Goal: Answer question/provide support: Share knowledge or assist other users

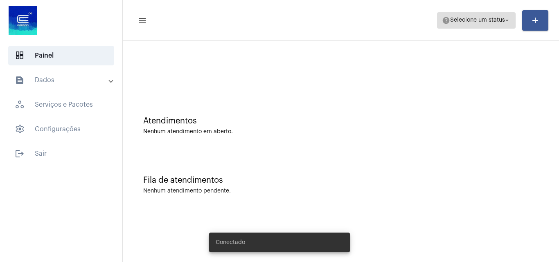
click at [478, 16] on span "help Selecione um status arrow_drop_down" at bounding box center [476, 20] width 69 height 15
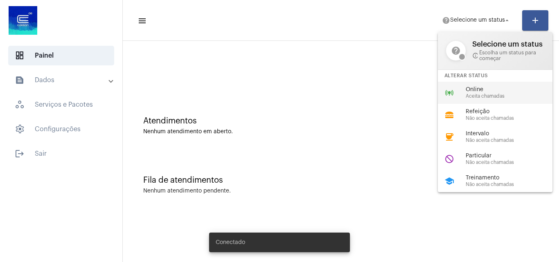
click at [475, 84] on div "online_prediction Online Aceita chamadas" at bounding box center [502, 93] width 128 height 22
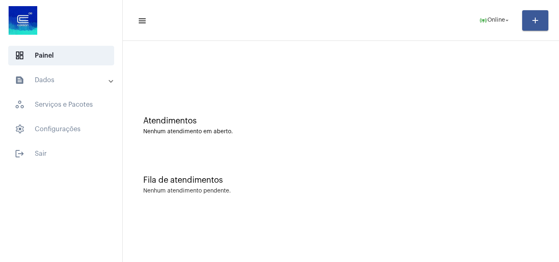
click at [131, 75] on div at bounding box center [341, 68] width 428 height 47
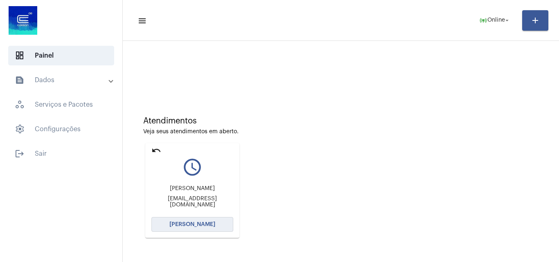
click at [212, 221] on button "[PERSON_NAME]" at bounding box center [192, 224] width 82 height 15
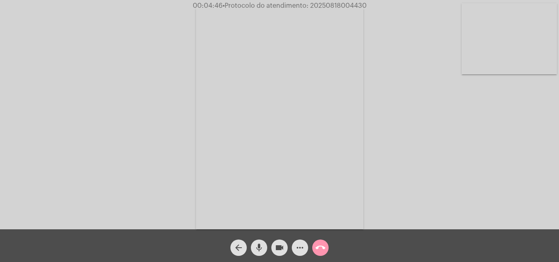
click at [320, 244] on mat-icon "call_end" at bounding box center [320, 248] width 10 height 10
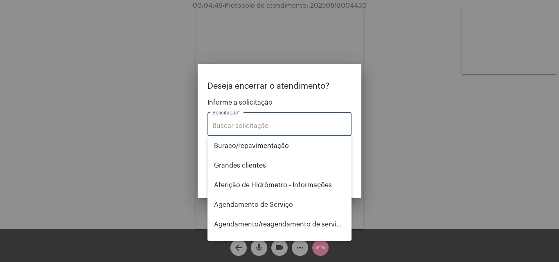
click at [421, 90] on div at bounding box center [279, 131] width 559 height 262
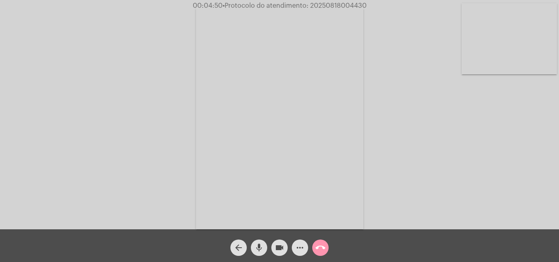
click at [345, 7] on span "• Protocolo do atendimento: 20250818004430" at bounding box center [295, 5] width 144 height 7
click at [345, 7] on span "• Protocolo do atendimento: 20250818004430" at bounding box center [293, 5] width 144 height 7
copy span "20250818004430"
click at [396, 36] on div "Acessando Câmera e Microfone..." at bounding box center [279, 117] width 557 height 230
click at [322, 250] on mat-icon "call_end" at bounding box center [320, 248] width 10 height 10
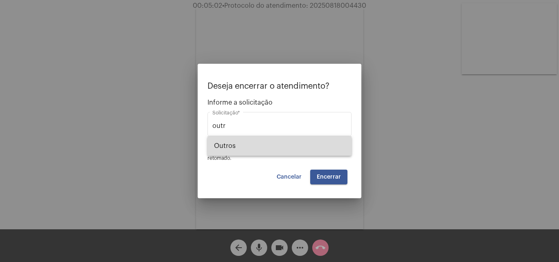
click at [279, 148] on span "Outros" at bounding box center [279, 146] width 131 height 20
type input "Outros"
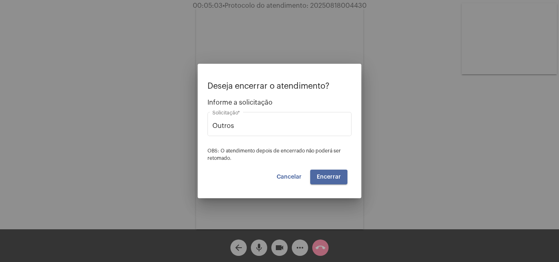
click at [323, 180] on button "Encerrar" at bounding box center [328, 177] width 37 height 15
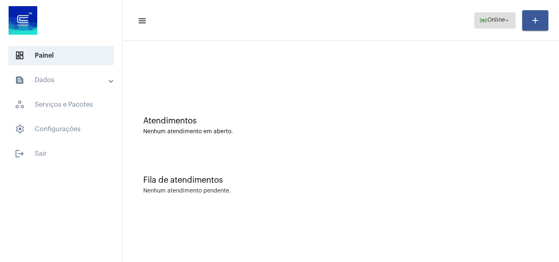
click at [506, 21] on mat-icon "arrow_drop_down" at bounding box center [506, 20] width 7 height 7
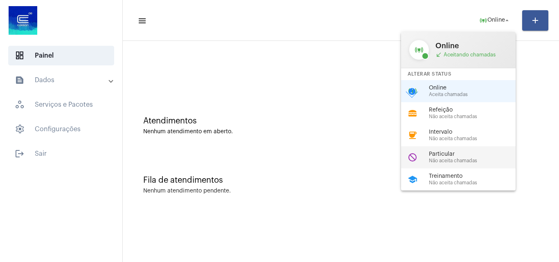
click at [452, 161] on span "Não aceita chamadas" at bounding box center [475, 160] width 93 height 5
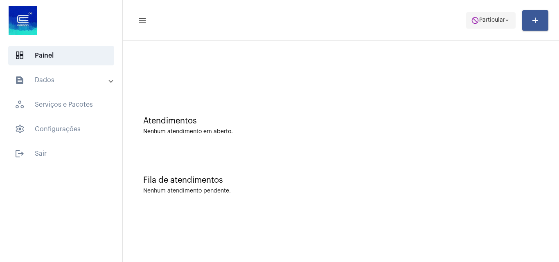
click at [491, 13] on span "do_not_disturb Particular arrow_drop_down" at bounding box center [491, 20] width 40 height 15
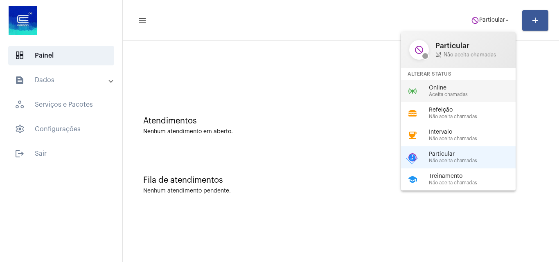
click at [437, 88] on span "Online" at bounding box center [475, 88] width 93 height 6
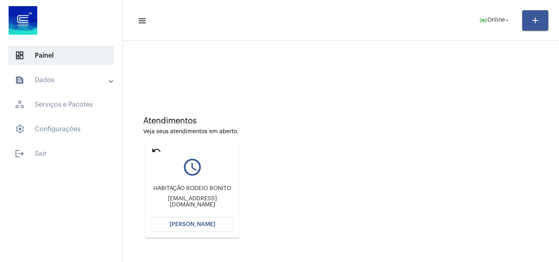
click at [159, 151] on mat-icon "undo" at bounding box center [156, 151] width 10 height 10
click at [204, 227] on span "[PERSON_NAME]" at bounding box center [192, 225] width 46 height 6
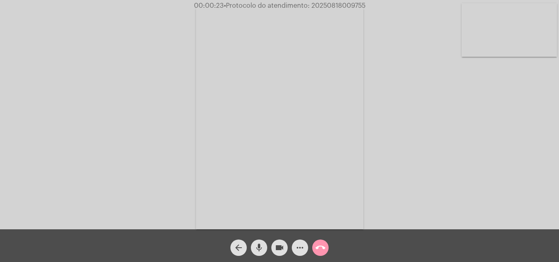
click at [495, 23] on video at bounding box center [509, 30] width 95 height 54
click at [424, 141] on video at bounding box center [346, 117] width 347 height 195
drag, startPoint x: 155, startPoint y: 99, endPoint x: 460, endPoint y: 100, distance: 305.6
click at [155, 99] on video at bounding box center [124, 116] width 167 height 223
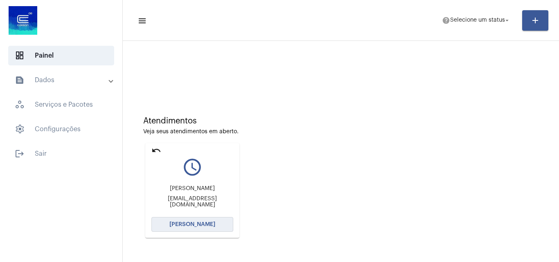
click at [208, 222] on span "[PERSON_NAME]" at bounding box center [192, 225] width 46 height 6
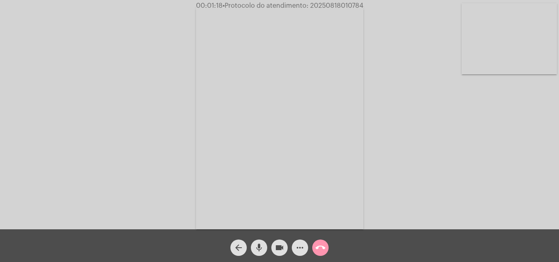
click at [487, 45] on video at bounding box center [509, 38] width 95 height 71
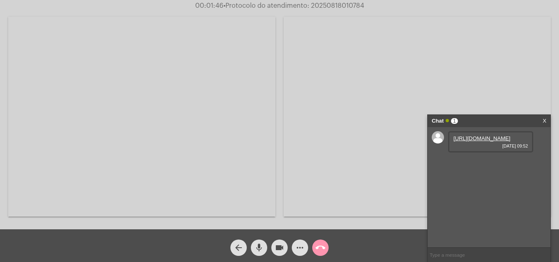
click at [477, 142] on link "[URL][DOMAIN_NAME]" at bounding box center [481, 138] width 57 height 6
click at [464, 165] on link "[URL][DOMAIN_NAME]" at bounding box center [481, 162] width 57 height 6
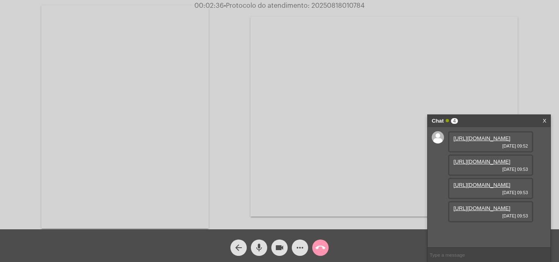
scroll to position [49, 0]
click at [495, 212] on link "[URL][DOMAIN_NAME]" at bounding box center [481, 208] width 57 height 6
click at [494, 188] on link "[URL][DOMAIN_NAME]" at bounding box center [481, 185] width 57 height 6
click at [335, 5] on span "• Protocolo do atendimento: 20250818010784" at bounding box center [294, 5] width 141 height 7
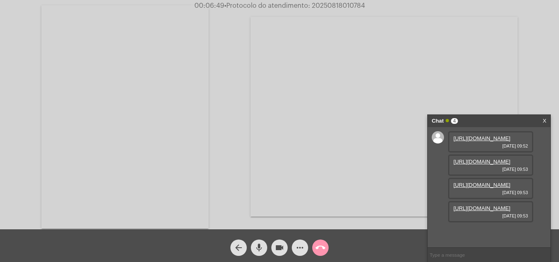
copy span "20250818010784"
click at [144, 144] on video at bounding box center [124, 116] width 167 height 223
click at [321, 248] on mat-icon "call_end" at bounding box center [320, 248] width 10 height 10
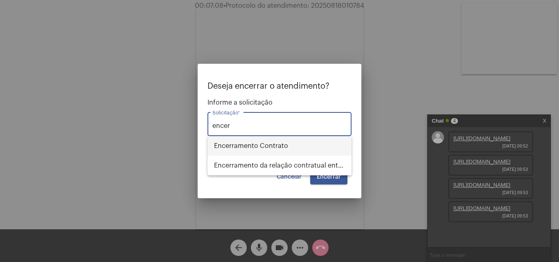
click at [294, 147] on span "Encerramento Contrato" at bounding box center [279, 146] width 131 height 20
type input "Encerramento Contrato"
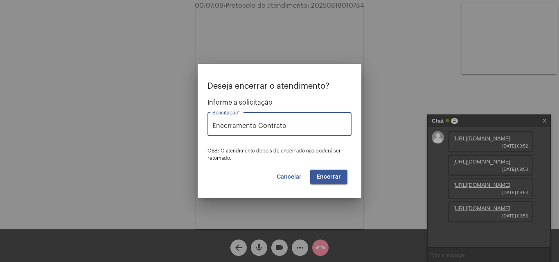
click at [338, 178] on span "Encerrar" at bounding box center [329, 177] width 24 height 6
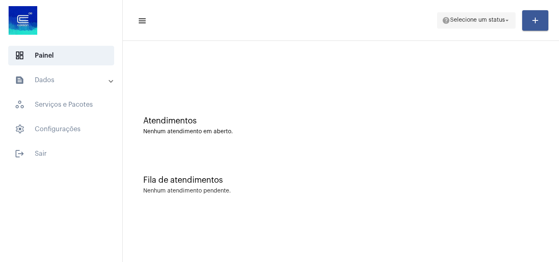
click at [485, 15] on span "help Selecione um status arrow_drop_down" at bounding box center [476, 20] width 69 height 15
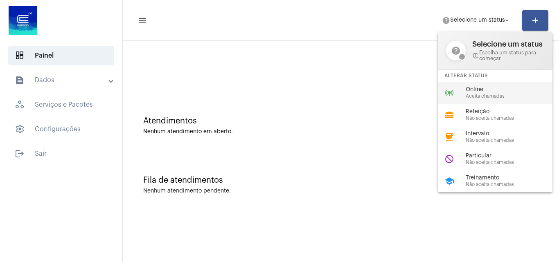
click at [480, 95] on span "Aceita chamadas" at bounding box center [512, 96] width 93 height 5
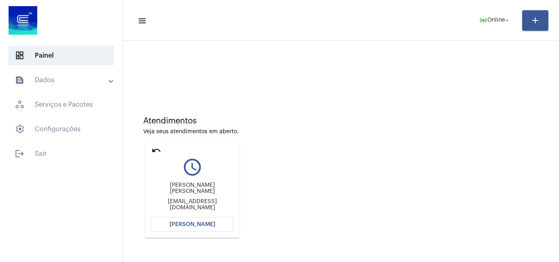
click at [216, 224] on button "[PERSON_NAME]" at bounding box center [192, 224] width 82 height 15
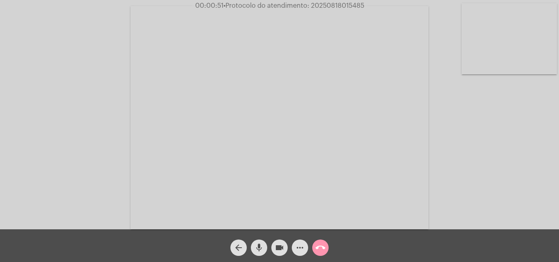
click at [300, 252] on mat-icon "more_horiz" at bounding box center [300, 248] width 10 height 10
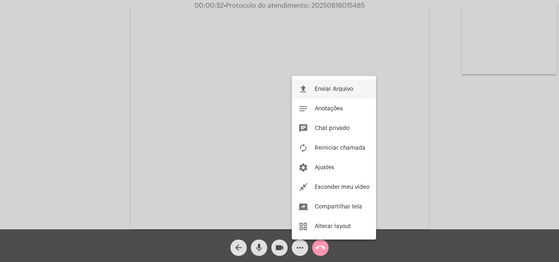
click at [348, 89] on span "Enviar Arquivo" at bounding box center [334, 89] width 38 height 6
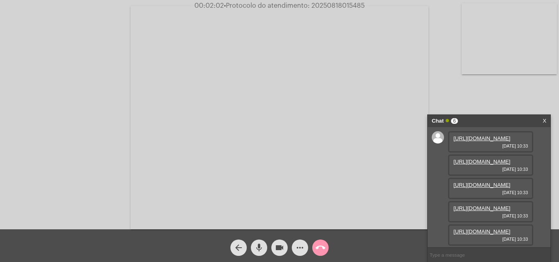
click at [475, 142] on link "[URL][DOMAIN_NAME]" at bounding box center [481, 138] width 57 height 6
click at [470, 165] on link "[URL][DOMAIN_NAME]" at bounding box center [481, 162] width 57 height 6
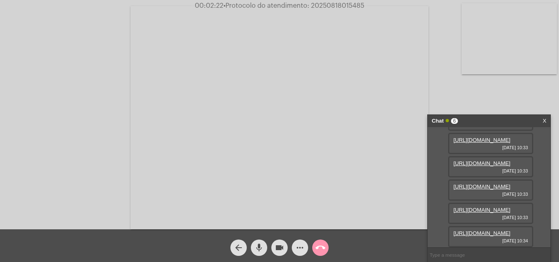
scroll to position [132, 0]
click at [485, 230] on link "[URL][DOMAIN_NAME]" at bounding box center [481, 233] width 57 height 6
click at [302, 243] on mat-icon "more_horiz" at bounding box center [300, 248] width 10 height 10
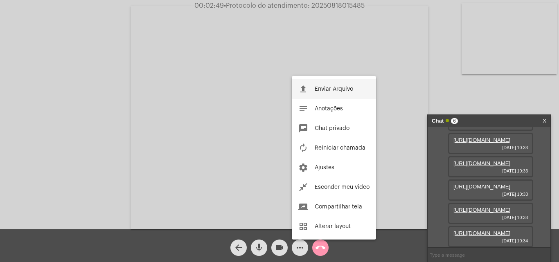
click at [327, 88] on span "Enviar Arquivo" at bounding box center [334, 89] width 38 height 6
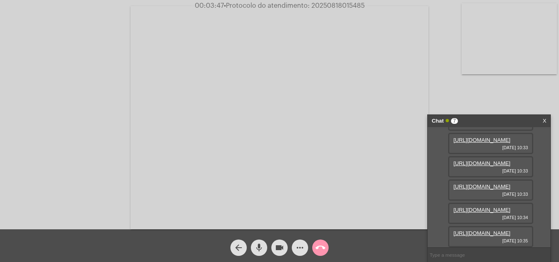
scroll to position [174, 0]
click at [475, 213] on link "[URL][DOMAIN_NAME]" at bounding box center [481, 210] width 57 height 6
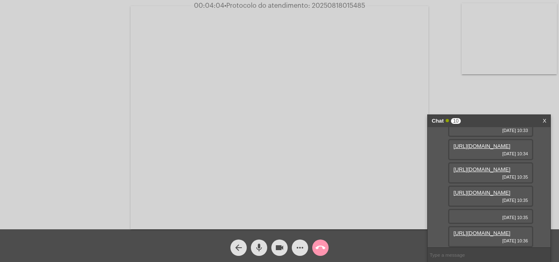
scroll to position [275, 0]
click at [484, 230] on link "[URL][DOMAIN_NAME]" at bounding box center [481, 233] width 57 height 6
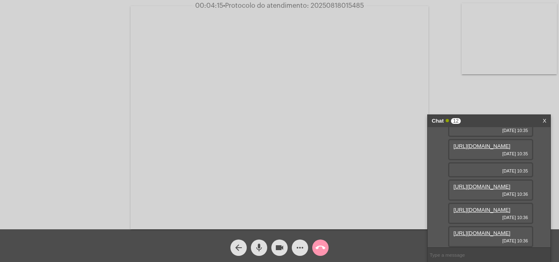
scroll to position [358, 0]
click at [505, 230] on link "[URL][DOMAIN_NAME]" at bounding box center [481, 233] width 57 height 6
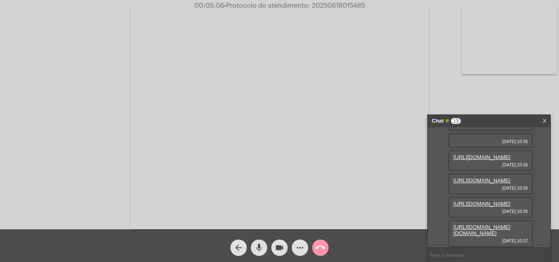
scroll to position [400, 0]
click at [482, 224] on link "[URL][DOMAIN_NAME][DOMAIN_NAME]" at bounding box center [481, 230] width 57 height 12
click at [498, 201] on link "[URL][DOMAIN_NAME]" at bounding box center [481, 204] width 57 height 6
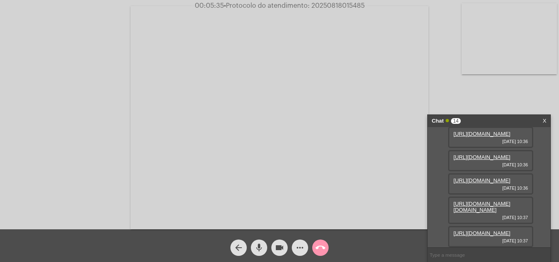
click at [303, 247] on mat-icon "more_horiz" at bounding box center [300, 248] width 10 height 10
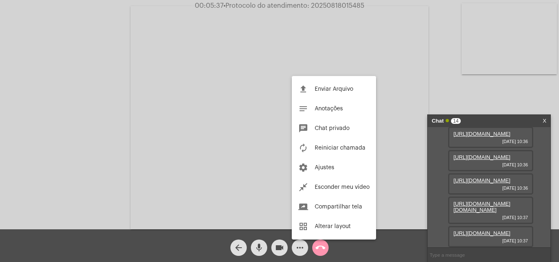
click at [505, 223] on div at bounding box center [279, 131] width 559 height 262
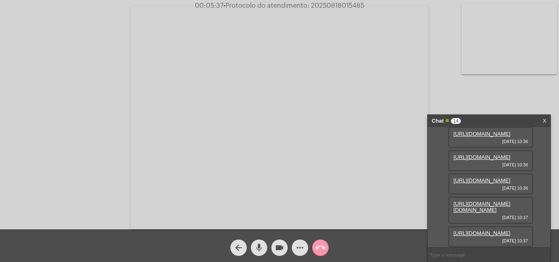
scroll to position [441, 0]
click at [480, 230] on link "[URL][DOMAIN_NAME]" at bounding box center [481, 233] width 57 height 6
click at [302, 250] on mat-icon "more_horiz" at bounding box center [300, 248] width 10 height 10
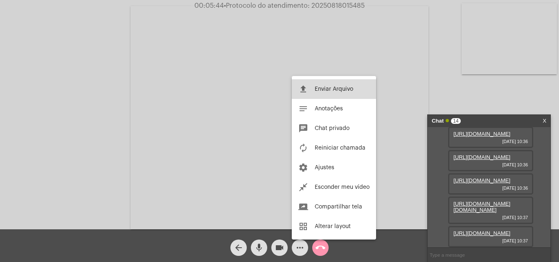
click at [348, 82] on button "file_upload Enviar Arquivo" at bounding box center [334, 89] width 84 height 20
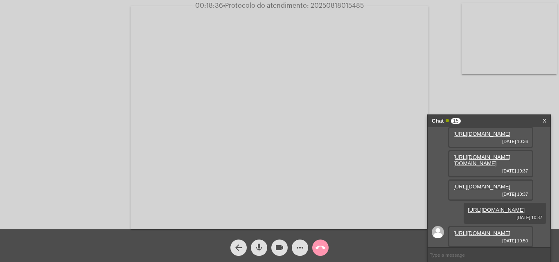
scroll to position [525, 0]
click at [476, 230] on link "[URL][DOMAIN_NAME]" at bounding box center [481, 233] width 57 height 6
click at [345, 8] on span "• Protocolo do atendimento: 20250818015485" at bounding box center [294, 5] width 141 height 7
click at [345, 5] on span "• Protocolo do atendimento: 20250818015485" at bounding box center [294, 5] width 141 height 7
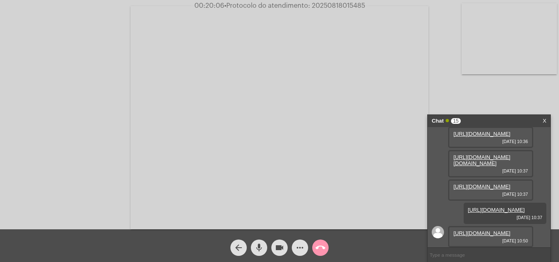
copy span "20250818015485"
click at [302, 245] on mat-icon "more_horiz" at bounding box center [300, 248] width 10 height 10
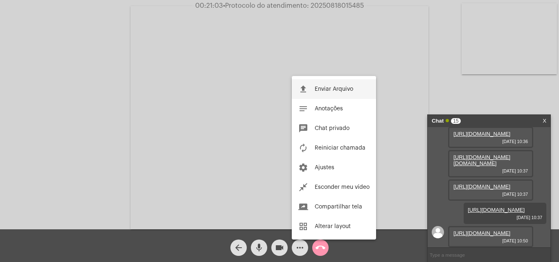
click at [340, 90] on span "Enviar Arquivo" at bounding box center [334, 89] width 38 height 6
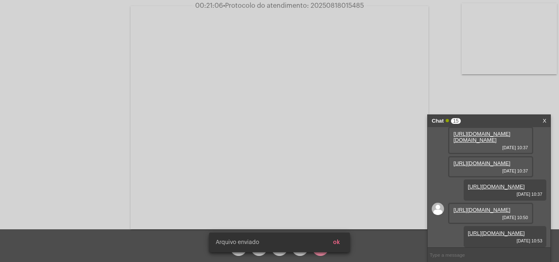
scroll to position [567, 0]
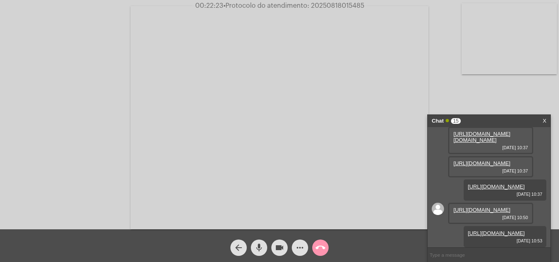
click at [315, 248] on button "call_end" at bounding box center [320, 248] width 16 height 16
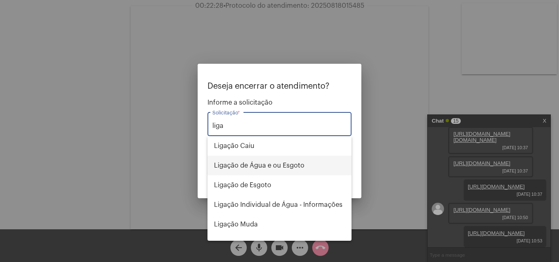
click at [293, 166] on span "Ligação de Água e ou Esgoto" at bounding box center [279, 166] width 131 height 20
type input "Ligação de Água e ou Esgoto"
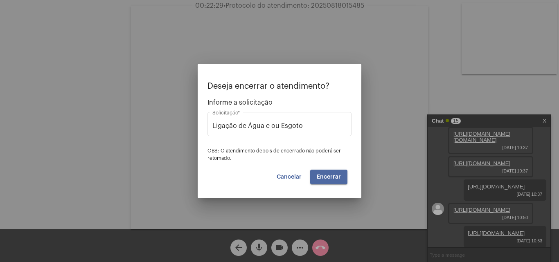
click at [334, 176] on span "Encerrar" at bounding box center [329, 177] width 24 height 6
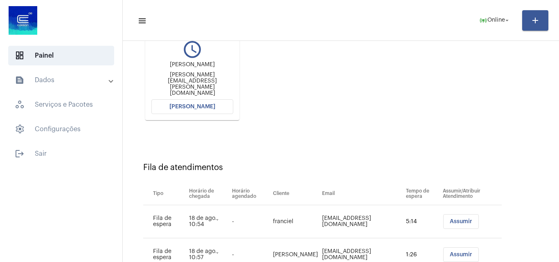
scroll to position [149, 0]
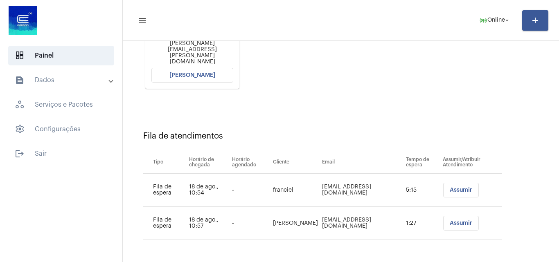
click at [225, 78] on button "[PERSON_NAME]" at bounding box center [192, 75] width 82 height 15
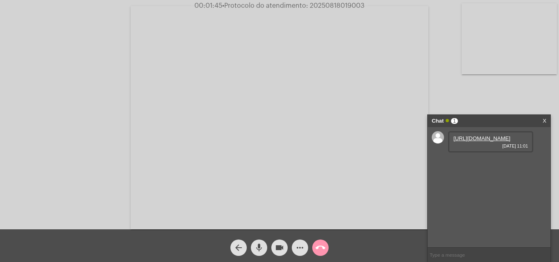
click at [475, 142] on link "[URL][DOMAIN_NAME]" at bounding box center [481, 138] width 57 height 6
click at [481, 165] on link "[URL][DOMAIN_NAME]" at bounding box center [481, 162] width 57 height 6
click at [484, 188] on link "[URL][DOMAIN_NAME]" at bounding box center [481, 185] width 57 height 6
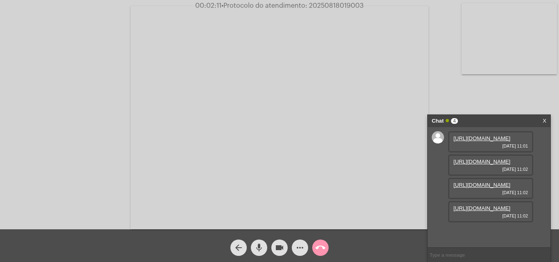
scroll to position [49, 0]
click at [492, 212] on link "[URL][DOMAIN_NAME]" at bounding box center [481, 208] width 57 height 6
click at [302, 247] on mat-icon "more_horiz" at bounding box center [300, 248] width 10 height 10
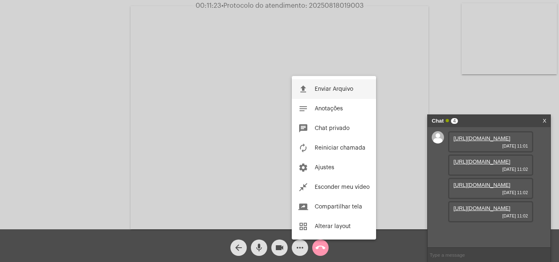
click at [330, 93] on button "file_upload Enviar Arquivo" at bounding box center [334, 89] width 84 height 20
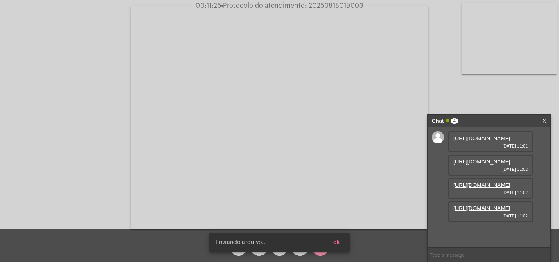
scroll to position [90, 0]
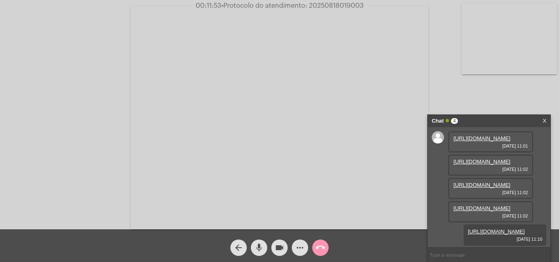
click at [338, 6] on span "• Protocolo do atendimento: 20250818019003" at bounding box center [292, 5] width 142 height 7
copy span "20250818019003"
drag, startPoint x: 45, startPoint y: 91, endPoint x: 65, endPoint y: 89, distance: 20.2
click at [45, 91] on div "Acessando Câmera e Microfone..." at bounding box center [279, 117] width 557 height 230
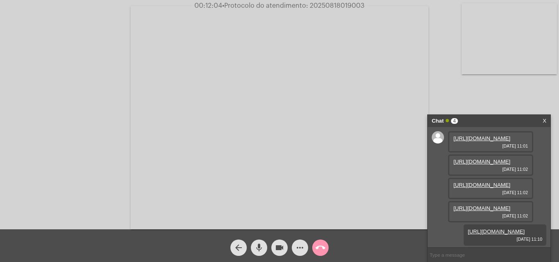
click at [327, 249] on button "call_end" at bounding box center [320, 248] width 16 height 16
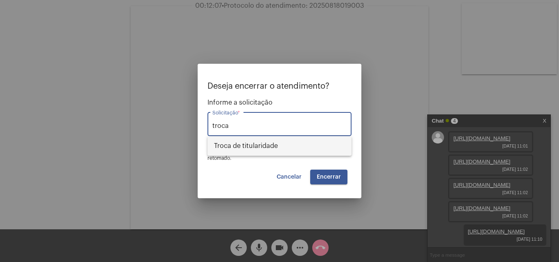
click at [291, 143] on span "Troca de titularidade" at bounding box center [279, 146] width 131 height 20
type input "Troca de titularidade"
click at [329, 180] on button "Encerrar" at bounding box center [328, 177] width 37 height 15
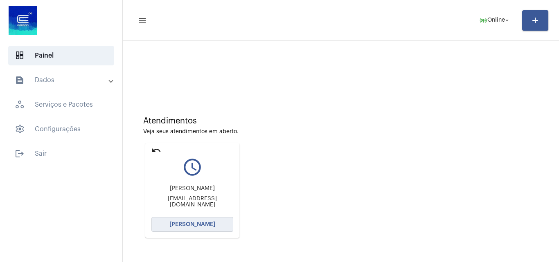
click at [214, 227] on button "[PERSON_NAME]" at bounding box center [192, 224] width 82 height 15
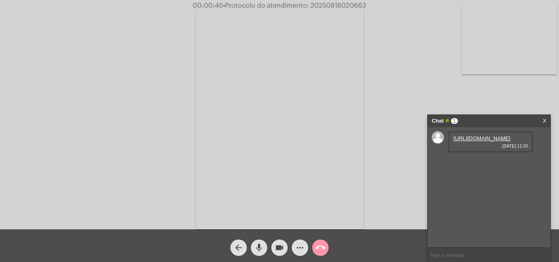
click at [476, 142] on link "[URL][DOMAIN_NAME]" at bounding box center [481, 138] width 57 height 6
click at [495, 165] on link "[URL][DOMAIN_NAME]" at bounding box center [481, 162] width 57 height 6
click at [297, 241] on span "more_horiz" at bounding box center [300, 248] width 10 height 16
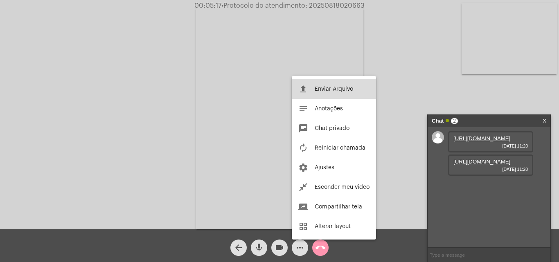
click at [331, 86] on button "file_upload Enviar Arquivo" at bounding box center [334, 89] width 84 height 20
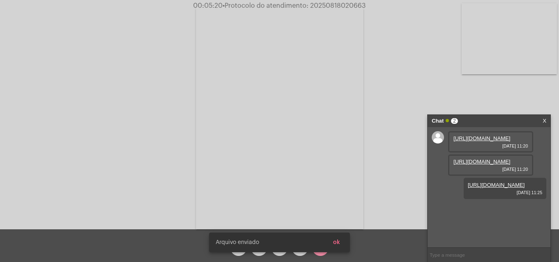
scroll to position [7, 0]
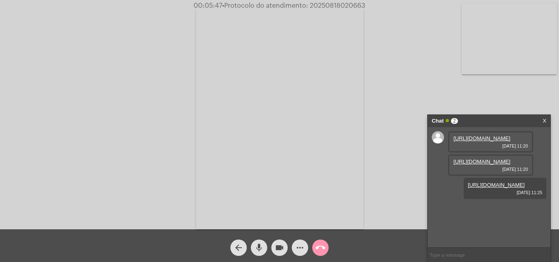
click at [339, 5] on span "• Protocolo do atendimento: 20250818020663" at bounding box center [293, 5] width 143 height 7
copy span "20250818020663"
click at [145, 142] on div "Acessando Câmera e Microfone..." at bounding box center [279, 117] width 557 height 230
click at [318, 246] on mat-icon "call_end" at bounding box center [320, 248] width 10 height 10
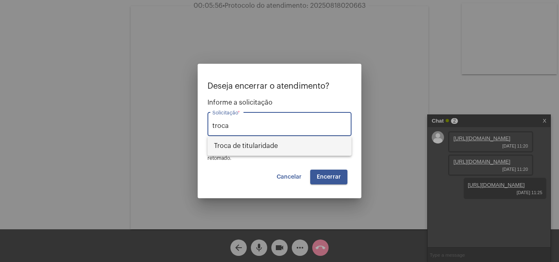
click at [270, 146] on span "Troca de titularidade" at bounding box center [279, 146] width 131 height 20
type input "Troca de titularidade"
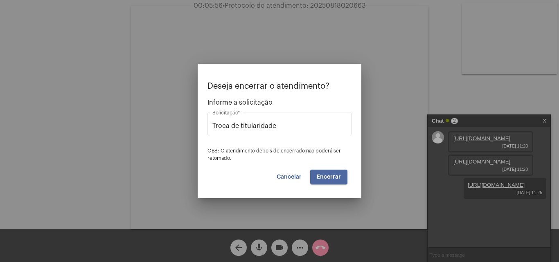
click at [322, 177] on span "Encerrar" at bounding box center [329, 177] width 24 height 6
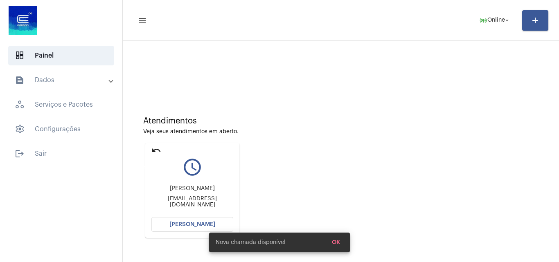
click at [155, 149] on mat-icon "undo" at bounding box center [156, 151] width 10 height 10
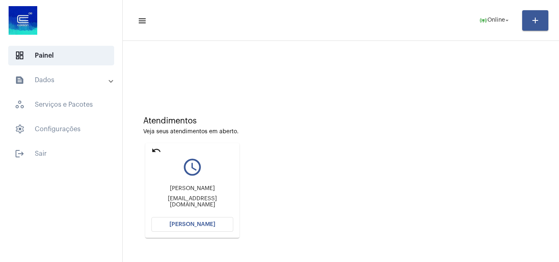
click at [211, 227] on button "[PERSON_NAME]" at bounding box center [192, 224] width 82 height 15
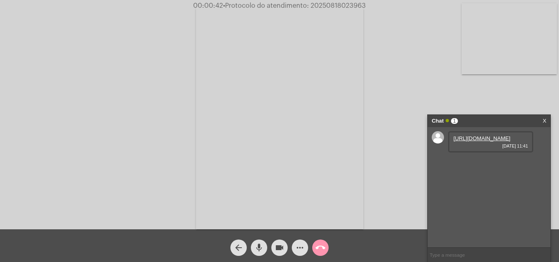
click at [475, 142] on link "[URL][DOMAIN_NAME]" at bounding box center [481, 138] width 57 height 6
click at [486, 176] on div "[URL][DOMAIN_NAME] [DATE] 11:42" at bounding box center [490, 165] width 85 height 21
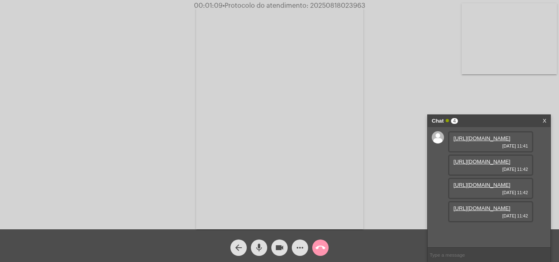
click at [491, 165] on link "[URL][DOMAIN_NAME]" at bounding box center [481, 162] width 57 height 6
click at [479, 188] on link "[URL][DOMAIN_NAME]" at bounding box center [481, 185] width 57 height 6
click at [484, 212] on link "[URL][DOMAIN_NAME]" at bounding box center [481, 208] width 57 height 6
click at [442, 53] on div "Acessando Câmera e Microfone..." at bounding box center [279, 117] width 557 height 230
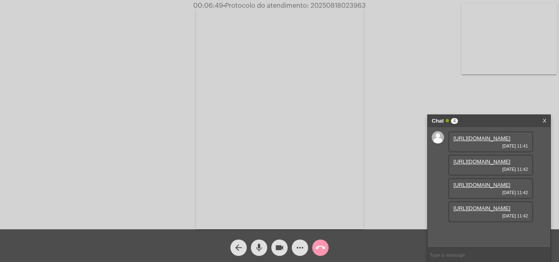
click at [299, 250] on mat-icon "more_horiz" at bounding box center [300, 248] width 10 height 10
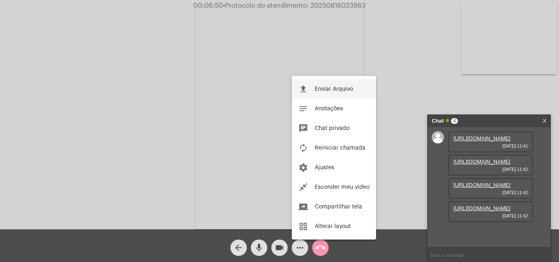
click at [329, 86] on button "file_upload Enviar Arquivo" at bounding box center [334, 89] width 84 height 20
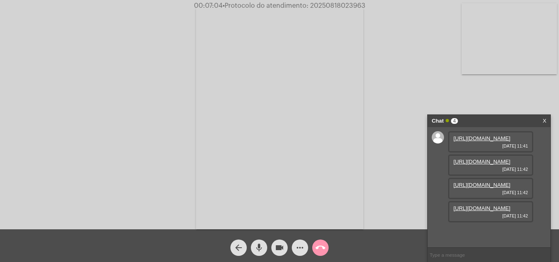
click at [297, 248] on mat-icon "more_horiz" at bounding box center [300, 248] width 10 height 10
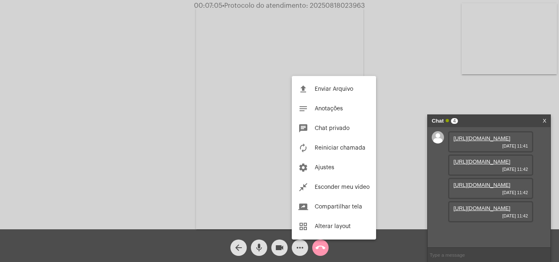
click at [345, 79] on div "file_upload Enviar Arquivo notes Anotações chat Chat privado autorenew Reinicia…" at bounding box center [334, 158] width 84 height 164
click at [342, 84] on video at bounding box center [279, 117] width 167 height 223
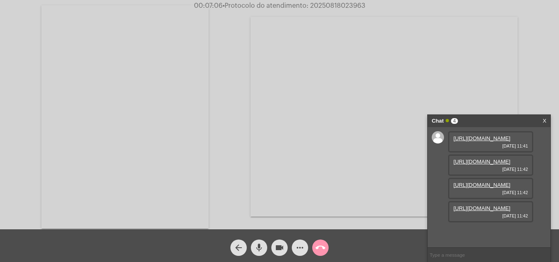
click at [302, 252] on mat-icon "more_horiz" at bounding box center [300, 248] width 10 height 10
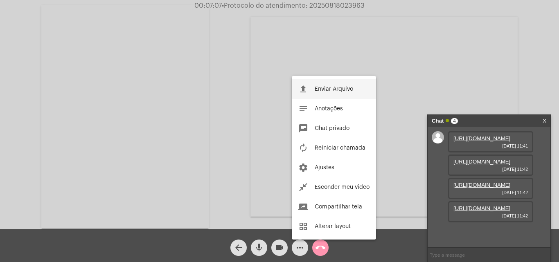
click at [336, 94] on button "file_upload Enviar Arquivo" at bounding box center [334, 89] width 84 height 20
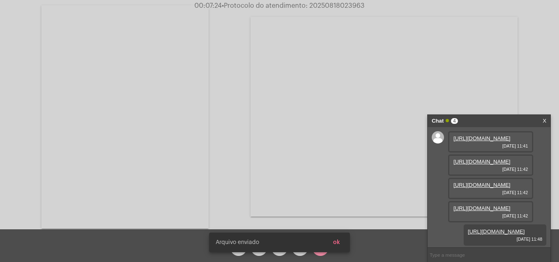
scroll to position [90, 0]
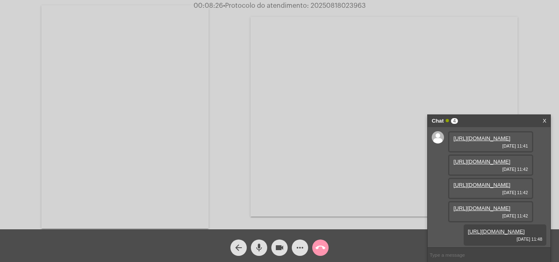
click at [346, 4] on span "• Protocolo do atendimento: 20250818023963" at bounding box center [294, 5] width 143 height 7
copy span "20250818023963"
click at [109, 137] on video at bounding box center [124, 116] width 167 height 223
click at [322, 252] on mat-icon "call_end" at bounding box center [320, 248] width 10 height 10
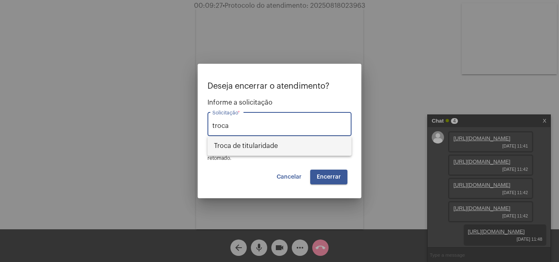
click at [286, 145] on span "Troca de titularidade" at bounding box center [279, 146] width 131 height 20
type input "Troca de titularidade"
click at [339, 180] on span "Encerrar" at bounding box center [329, 177] width 24 height 6
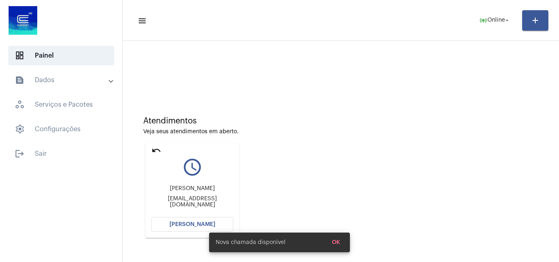
click at [153, 151] on mat-icon "undo" at bounding box center [156, 151] width 10 height 10
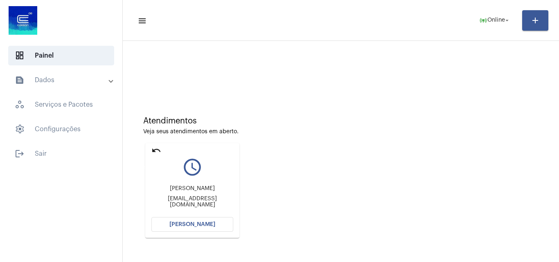
click at [160, 152] on mat-icon "undo" at bounding box center [156, 151] width 10 height 10
click at [198, 221] on button "[PERSON_NAME]" at bounding box center [192, 224] width 82 height 15
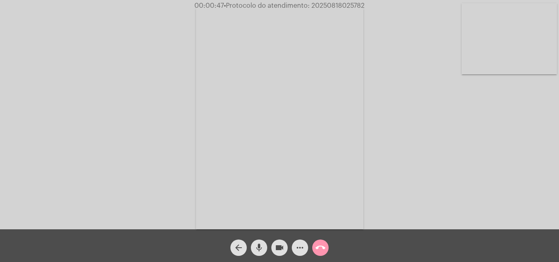
click at [526, 35] on video at bounding box center [509, 38] width 95 height 71
click at [133, 106] on video at bounding box center [102, 117] width 95 height 127
click at [261, 248] on mat-icon "mic" at bounding box center [259, 248] width 10 height 10
drag, startPoint x: 275, startPoint y: 248, endPoint x: 274, endPoint y: 243, distance: 4.6
click at [275, 248] on mat-icon "videocam" at bounding box center [280, 248] width 10 height 10
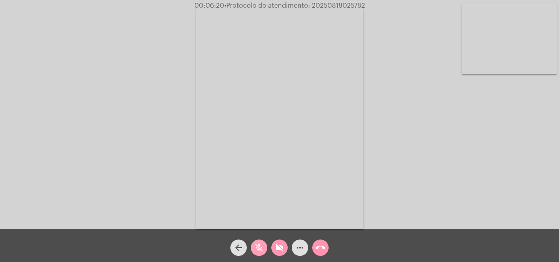
click at [258, 248] on mat-icon "mic_off" at bounding box center [259, 248] width 10 height 10
click at [284, 251] on mat-icon "videocam_off" at bounding box center [280, 248] width 10 height 10
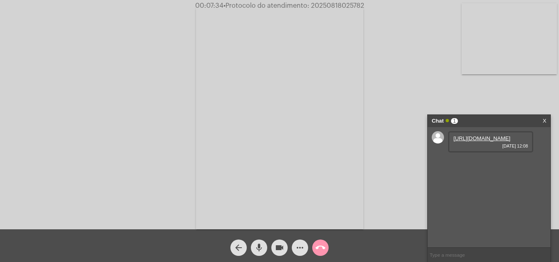
click at [482, 142] on link "[URL][DOMAIN_NAME]" at bounding box center [481, 138] width 57 height 6
click at [507, 47] on video at bounding box center [509, 38] width 95 height 71
click at [482, 165] on link "[URL][DOMAIN_NAME]" at bounding box center [481, 162] width 57 height 6
click at [104, 132] on video at bounding box center [102, 117] width 95 height 127
click at [338, 5] on span "• Protocolo do atendimento: 20250818025782" at bounding box center [293, 5] width 141 height 7
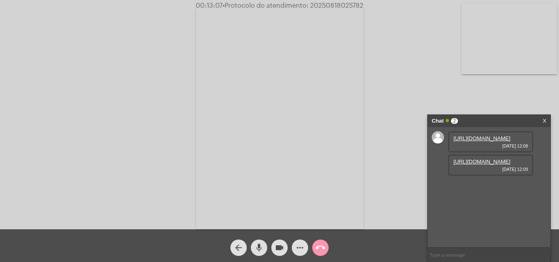
click at [338, 5] on span "• Protocolo do atendimento: 20250818025782" at bounding box center [293, 5] width 141 height 7
copy span "20250818025782"
click at [310, 103] on video at bounding box center [279, 117] width 167 height 223
click at [145, 131] on video at bounding box center [124, 116] width 167 height 223
click at [322, 243] on mat-icon "call_end" at bounding box center [320, 248] width 10 height 10
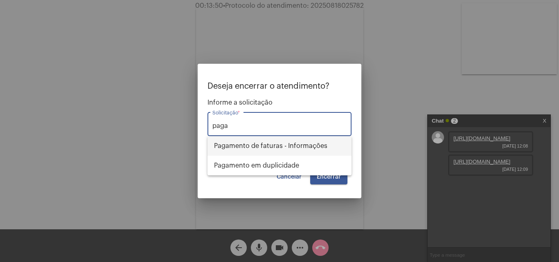
click at [303, 142] on span "Pagamento de faturas - Informações" at bounding box center [279, 146] width 131 height 20
type input "Pagamento de faturas - Informações"
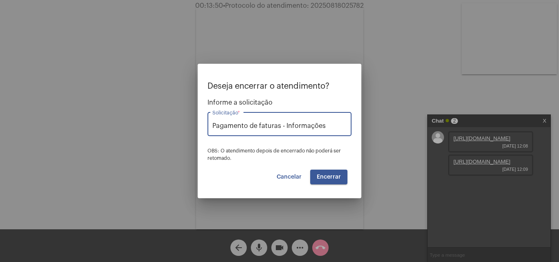
click at [327, 176] on span "Encerrar" at bounding box center [329, 177] width 24 height 6
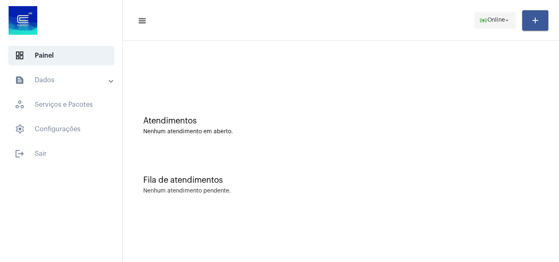
click at [486, 20] on mat-icon "online_prediction" at bounding box center [483, 20] width 8 height 8
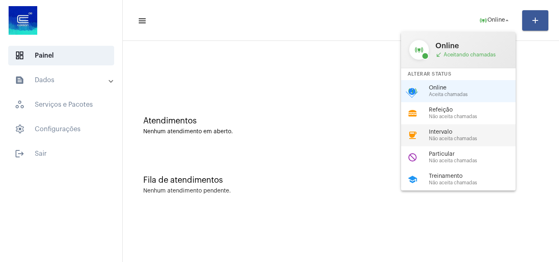
click at [455, 132] on span "Intervalo" at bounding box center [475, 132] width 93 height 6
